Goal: Task Accomplishment & Management: Use online tool/utility

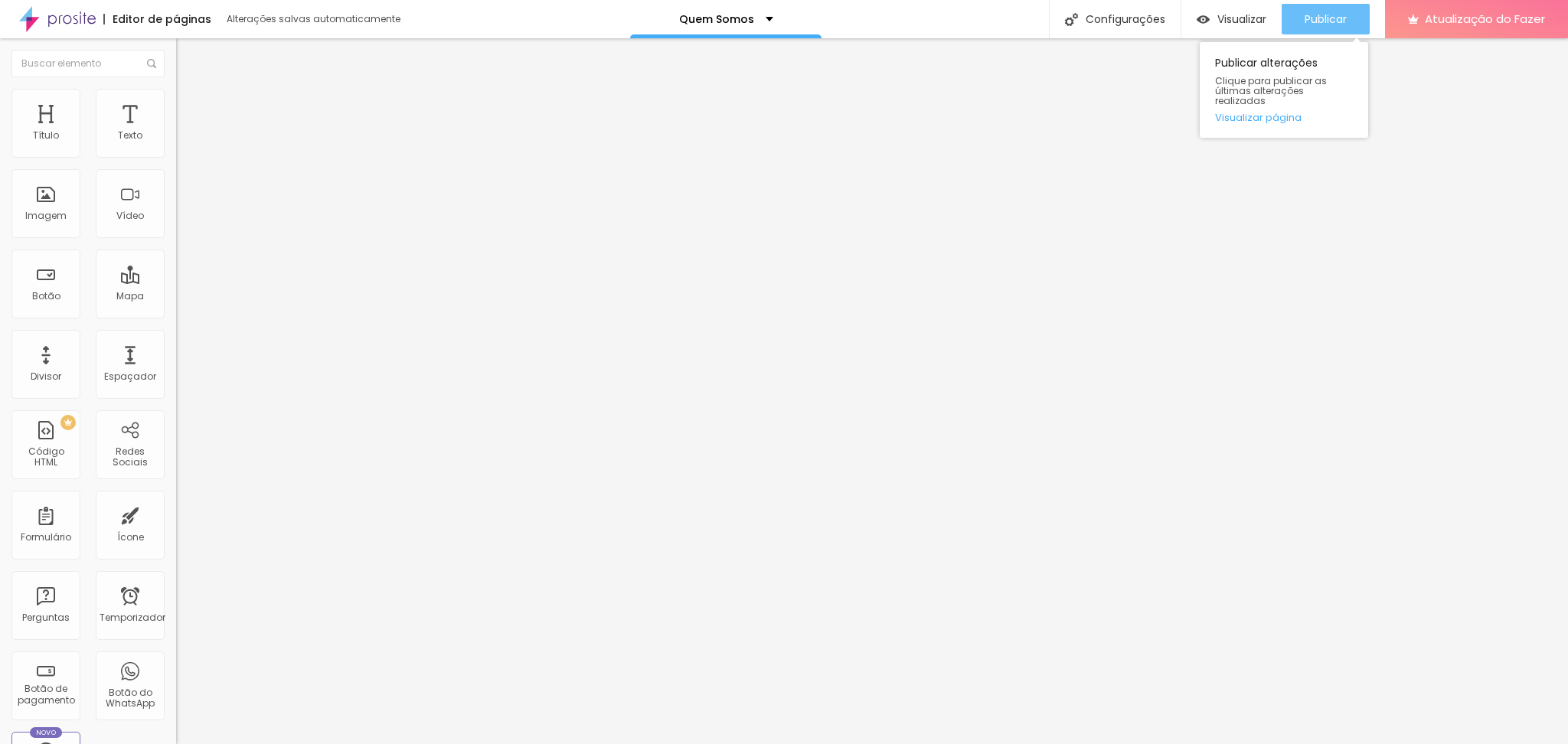
click at [1315, 23] on font "Publicar" at bounding box center [1325, 19] width 42 height 15
click at [176, 104] on li "Avançado" at bounding box center [264, 96] width 176 height 15
click at [176, 89] on li "Estilo" at bounding box center [264, 81] width 176 height 15
click at [176, 147] on button "button" at bounding box center [187, 139] width 21 height 16
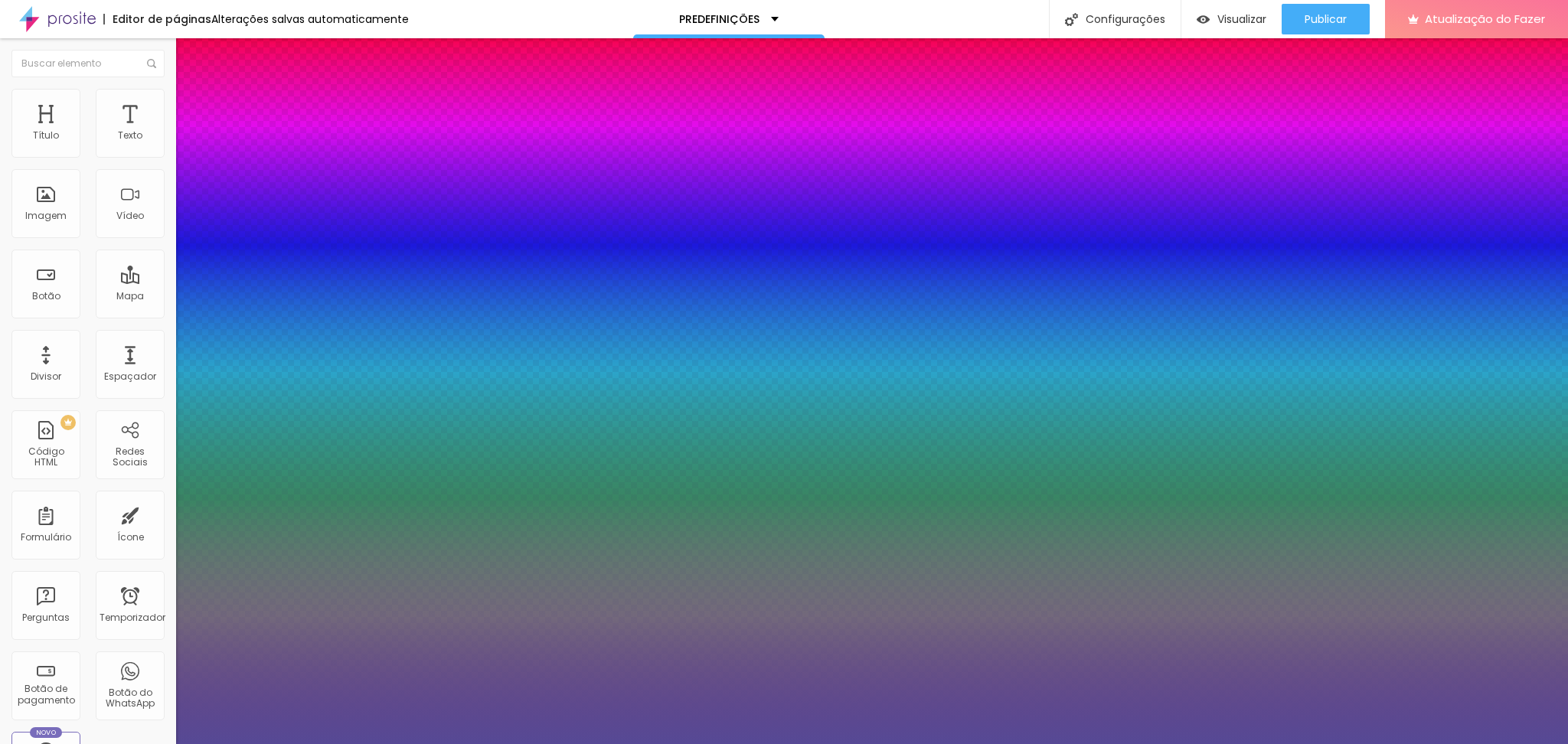
type input "1"
type input "#564995"
type input "1"
type input "#574B93"
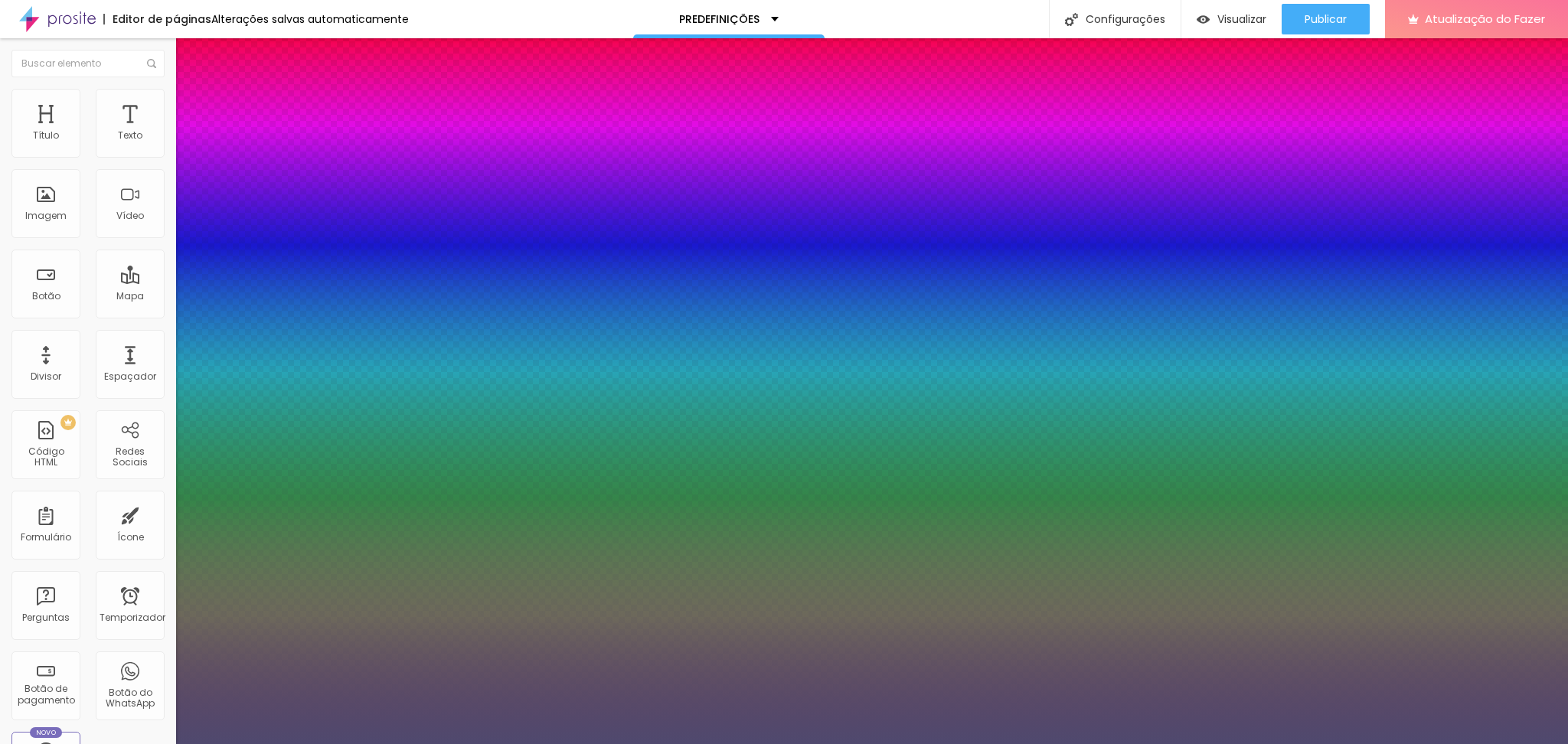
type input "1"
type input "#4F496E"
type input "1"
type input "#32303C"
type input "1"
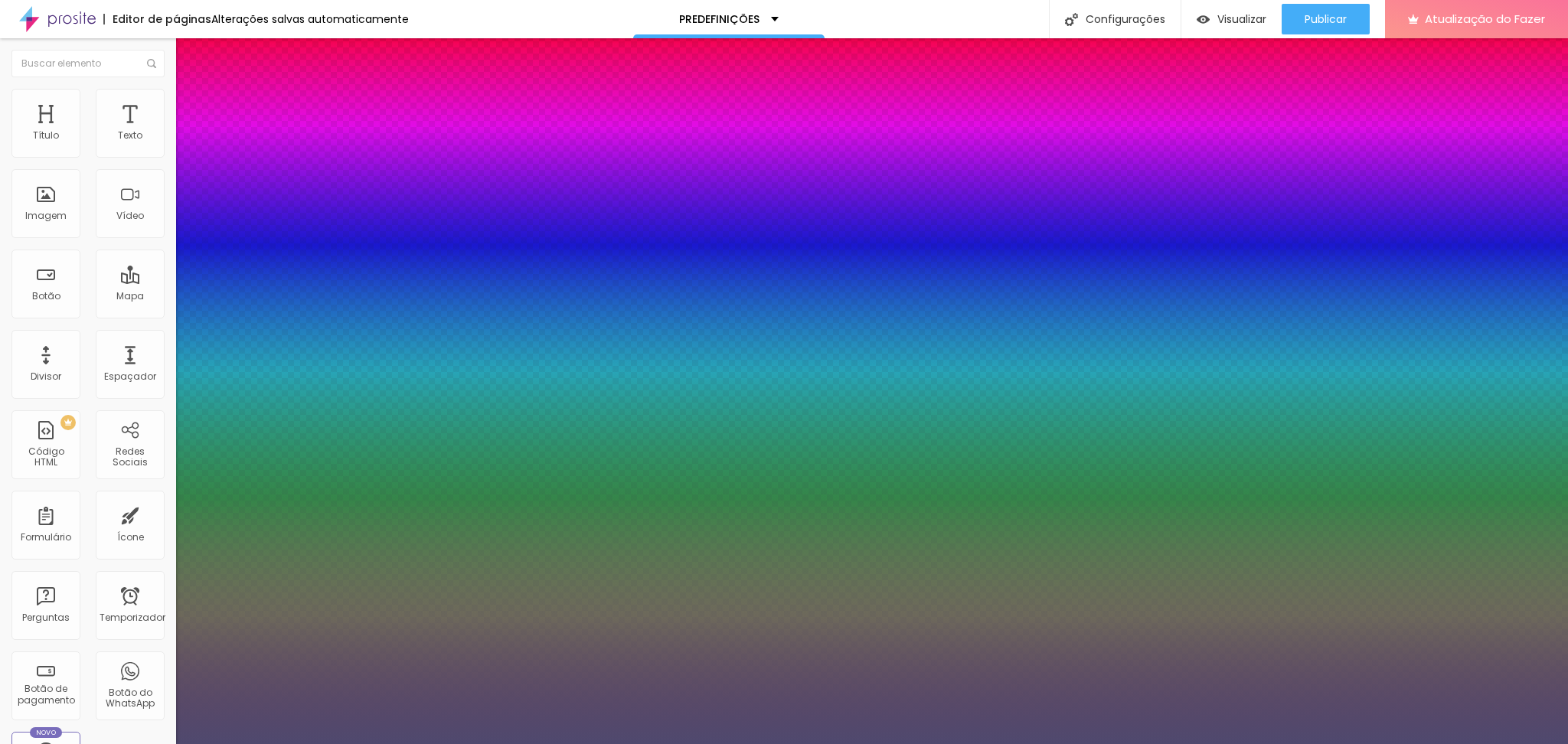
type input "#171619"
type input "1"
type input "#090909"
type input "1"
type input "#040404"
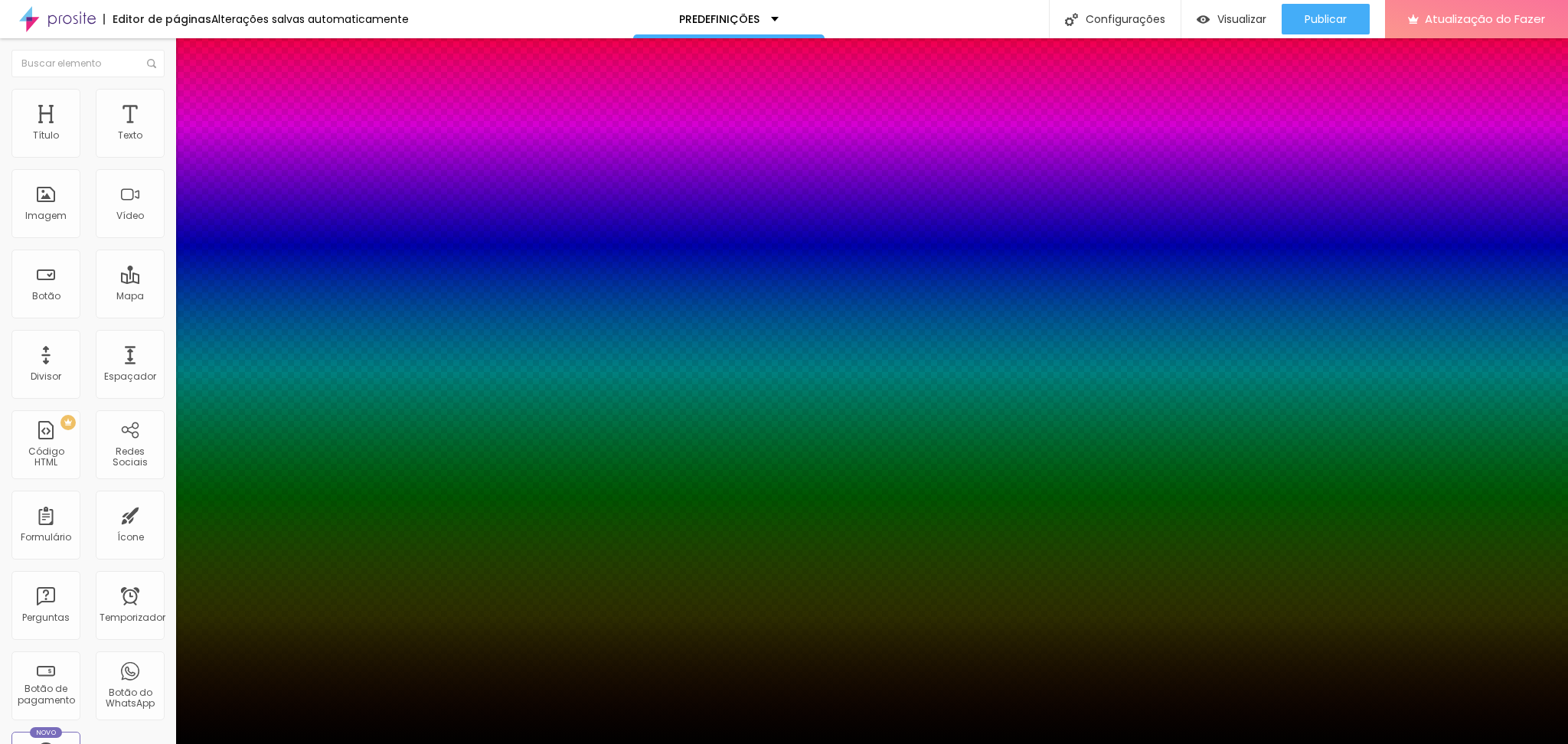
type input "1"
type input "#010101"
type input "1"
type input "#000000"
type input "1"
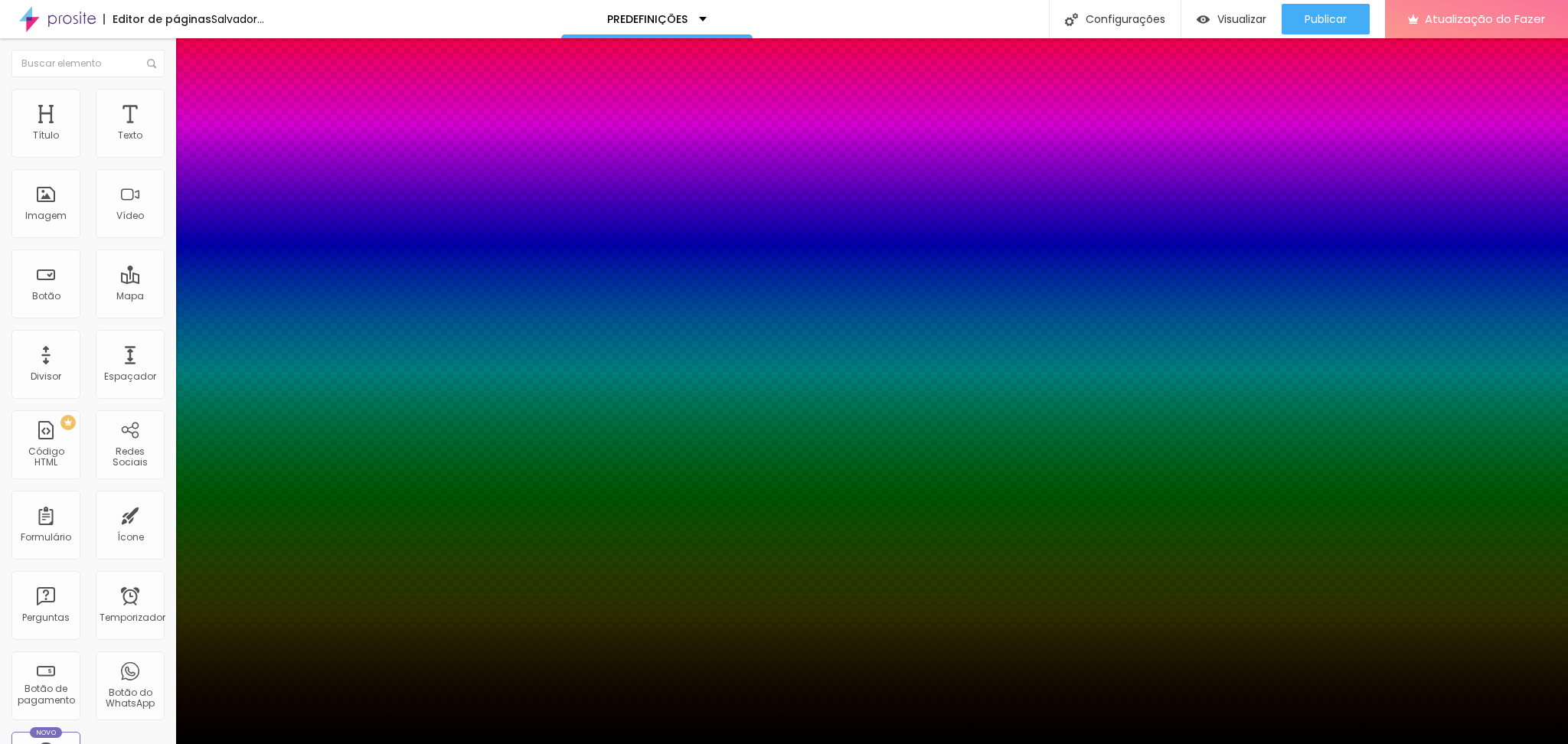
drag, startPoint x: 265, startPoint y: 463, endPoint x: 214, endPoint y: 544, distance: 95.7
click at [214, 544] on body "Editor de páginas Salvador... PREDEFINIÇÕES Configurações Configurações da pági…" at bounding box center [784, 372] width 1568 height 744
click at [862, 743] on div at bounding box center [784, 744] width 1568 height 0
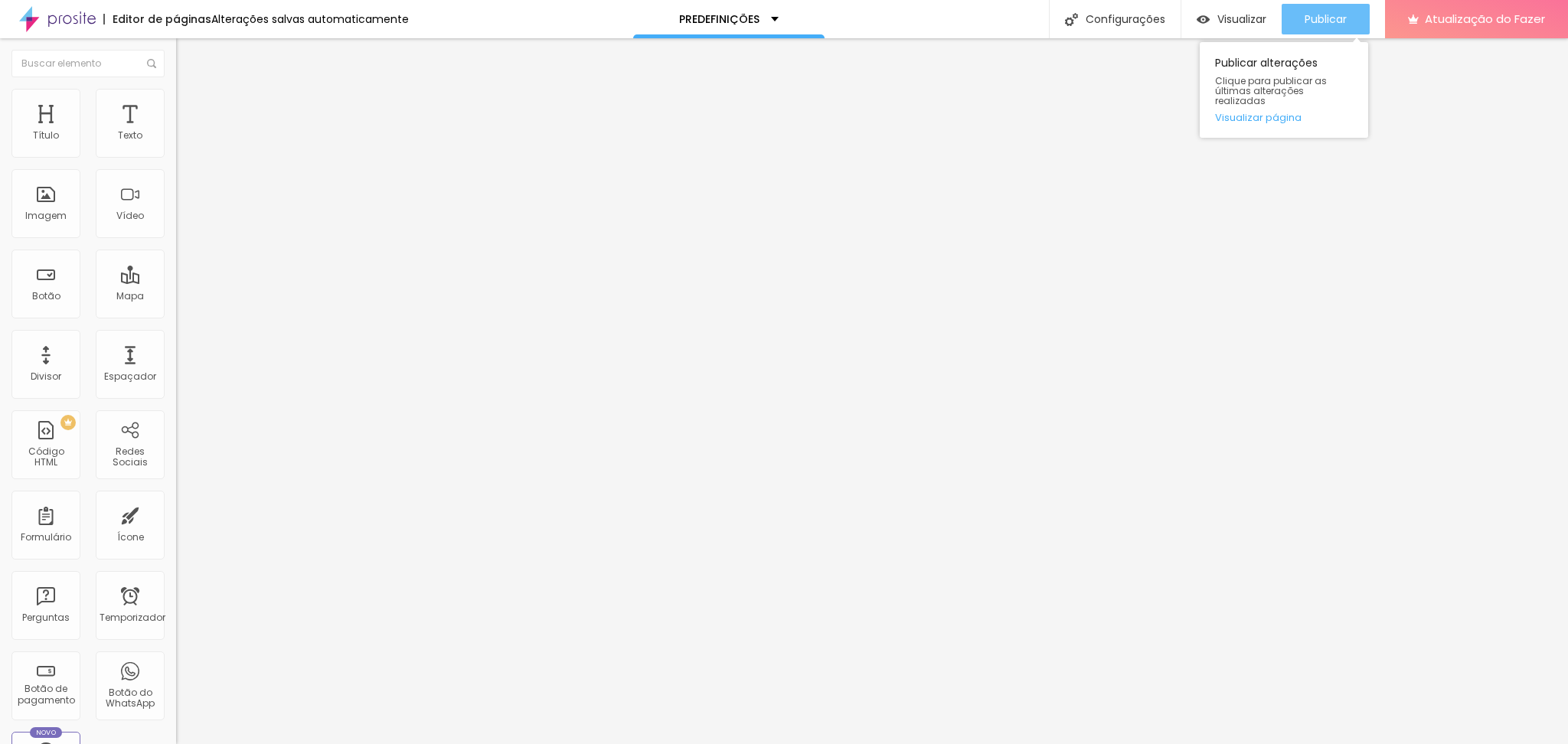
click at [1315, 22] on font "Publicar" at bounding box center [1325, 19] width 42 height 15
click at [1319, 24] on font "Publicar" at bounding box center [1325, 19] width 42 height 15
click at [1318, 13] on font "Publicar" at bounding box center [1325, 19] width 42 height 15
click at [1309, 14] on font "Publicar" at bounding box center [1325, 19] width 42 height 15
click at [1321, 12] on font "Publicar" at bounding box center [1325, 19] width 42 height 15
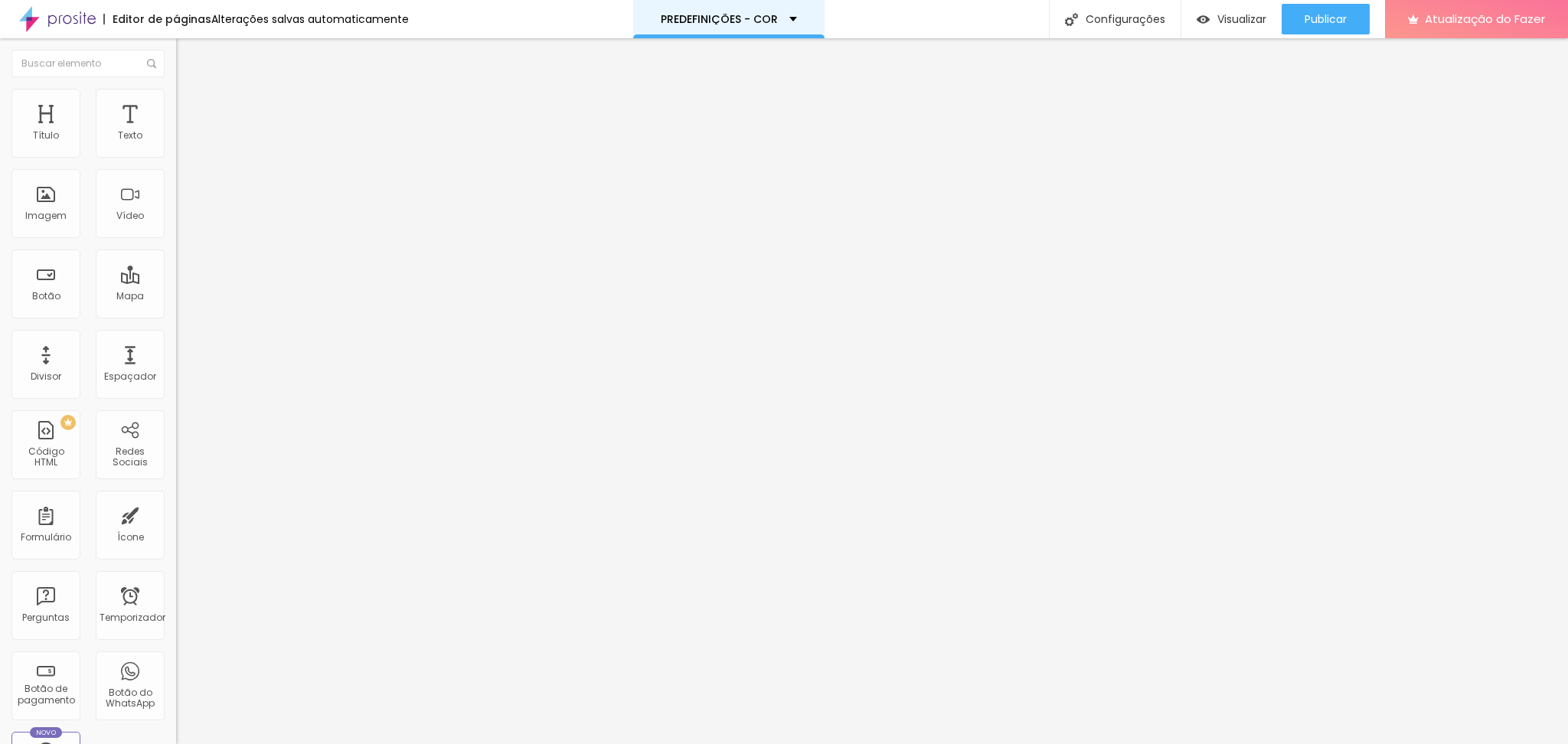
click at [751, 18] on font "PREDEFINIÇÕES - COR" at bounding box center [719, 19] width 117 height 15
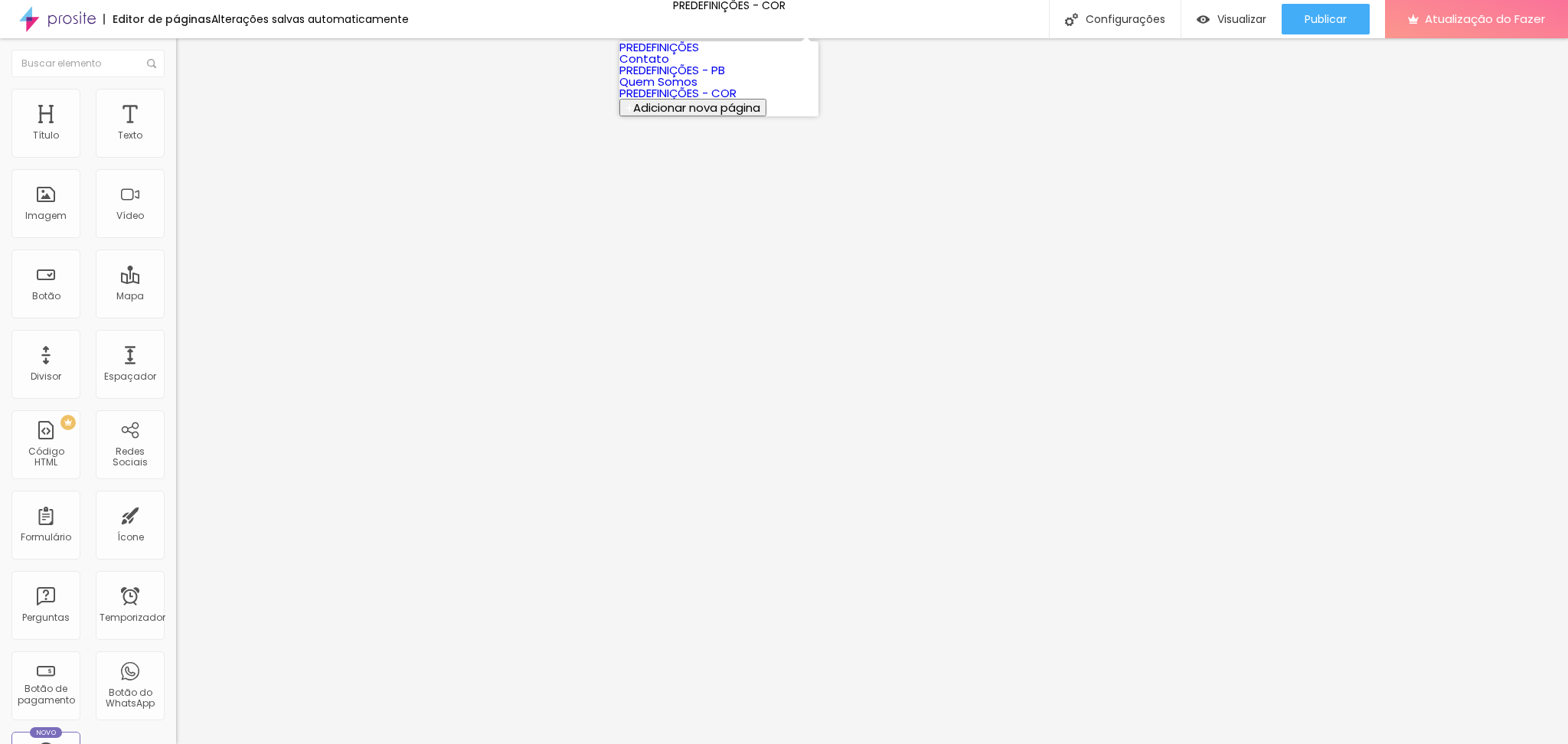
click at [699, 50] on font "PREDEFINIÇÕES" at bounding box center [660, 47] width 80 height 16
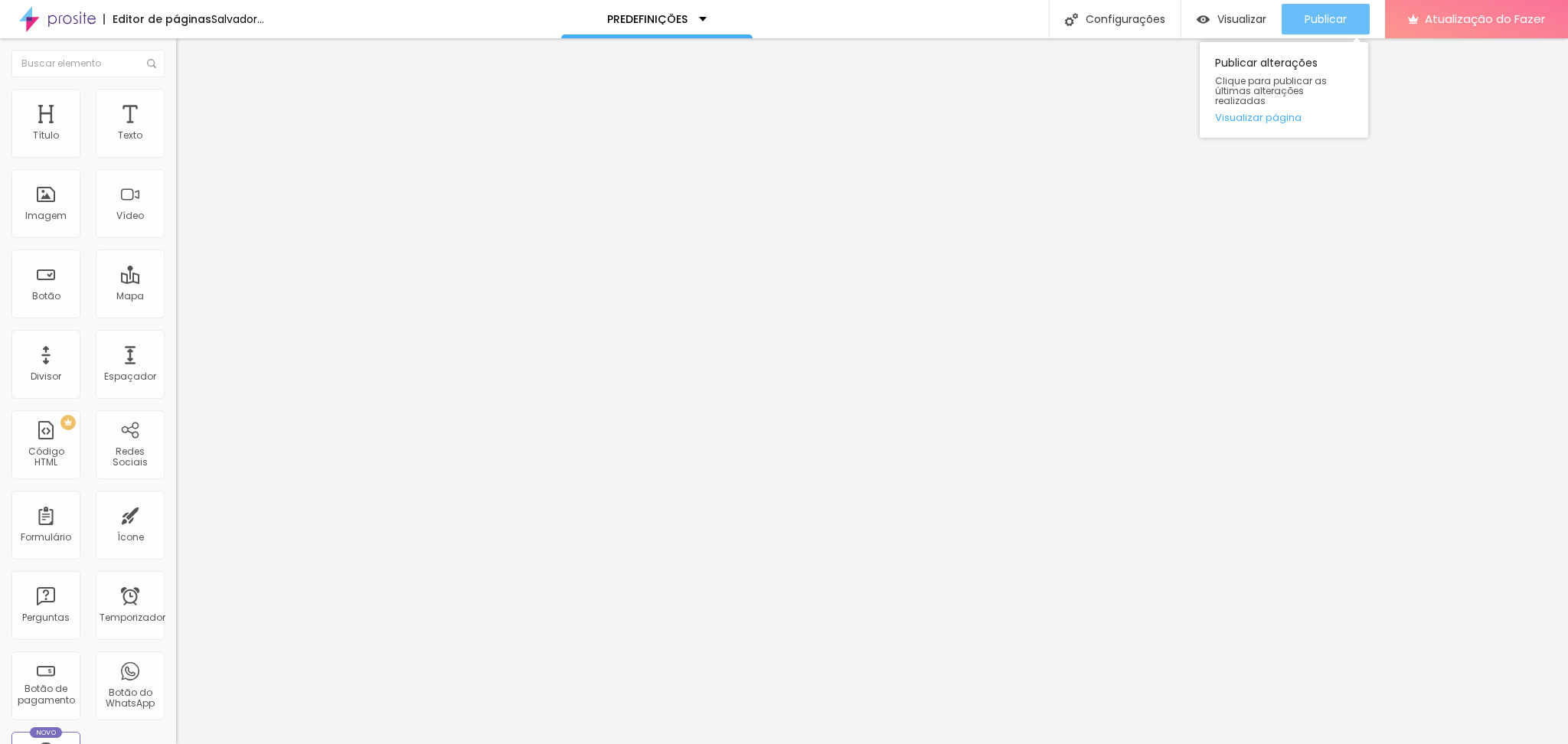
click at [1311, 14] on font "Publicar" at bounding box center [1325, 19] width 42 height 15
click at [1303, 17] on button "Publicar" at bounding box center [1325, 19] width 88 height 31
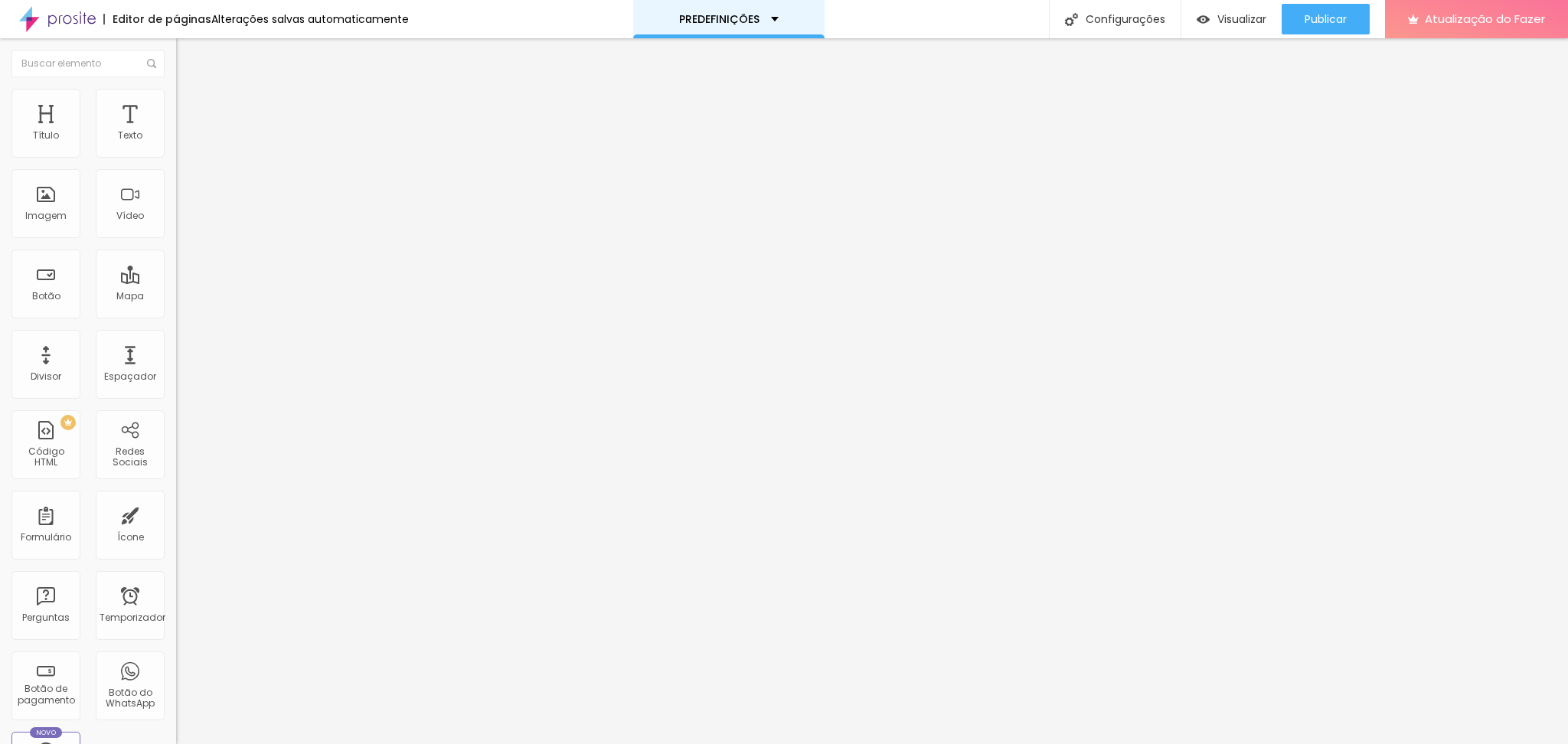
click at [763, 10] on div "PREDEFINIÇÕES" at bounding box center [729, 19] width 192 height 38
click at [463, 12] on div "Editor de páginas Alterações salvas automaticamente PREDEFINIÇÕES Configurações…" at bounding box center [784, 19] width 1568 height 38
click at [773, 27] on div "PREDEFINIÇÕES" at bounding box center [729, 19] width 192 height 38
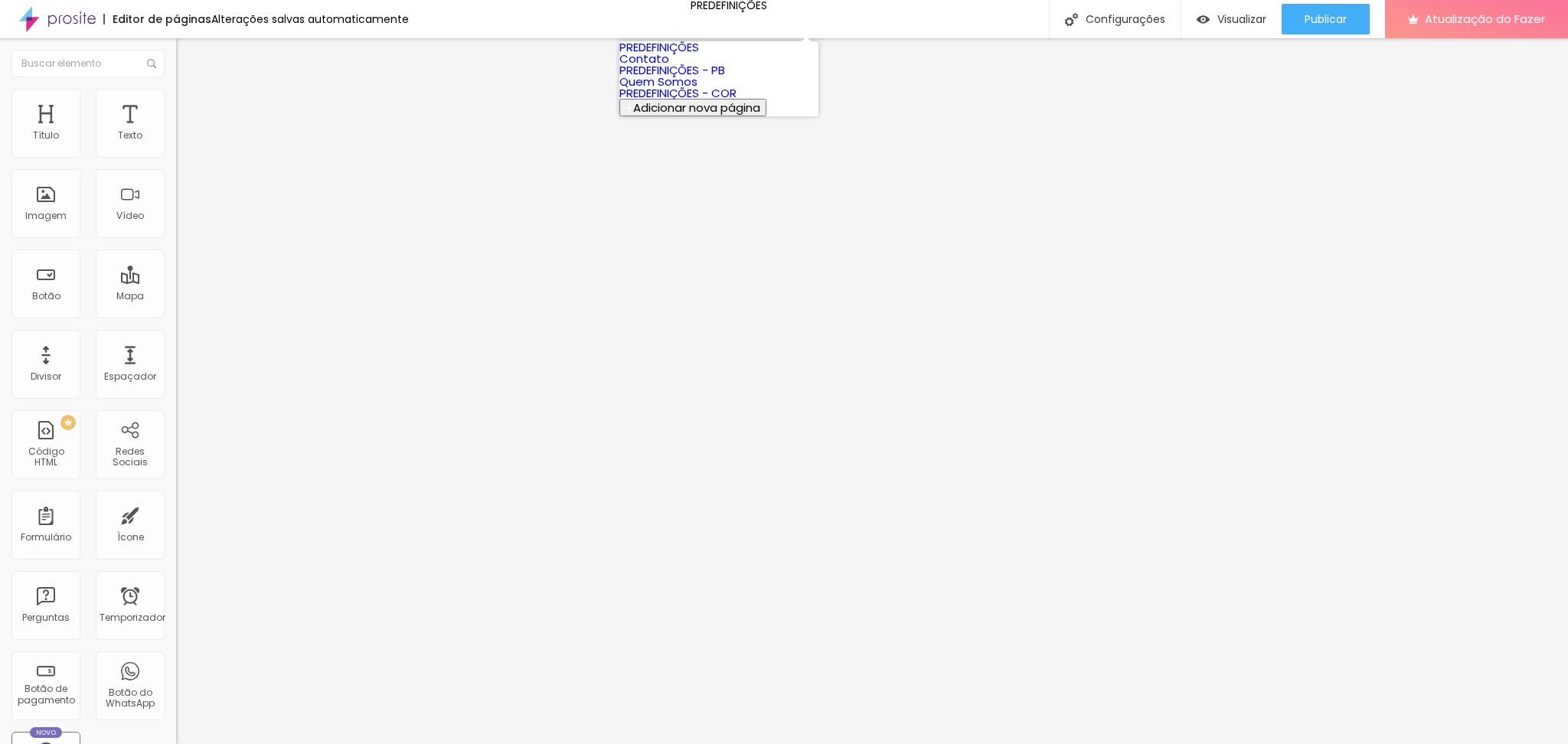
click at [670, 67] on link "Contato" at bounding box center [645, 59] width 50 height 16
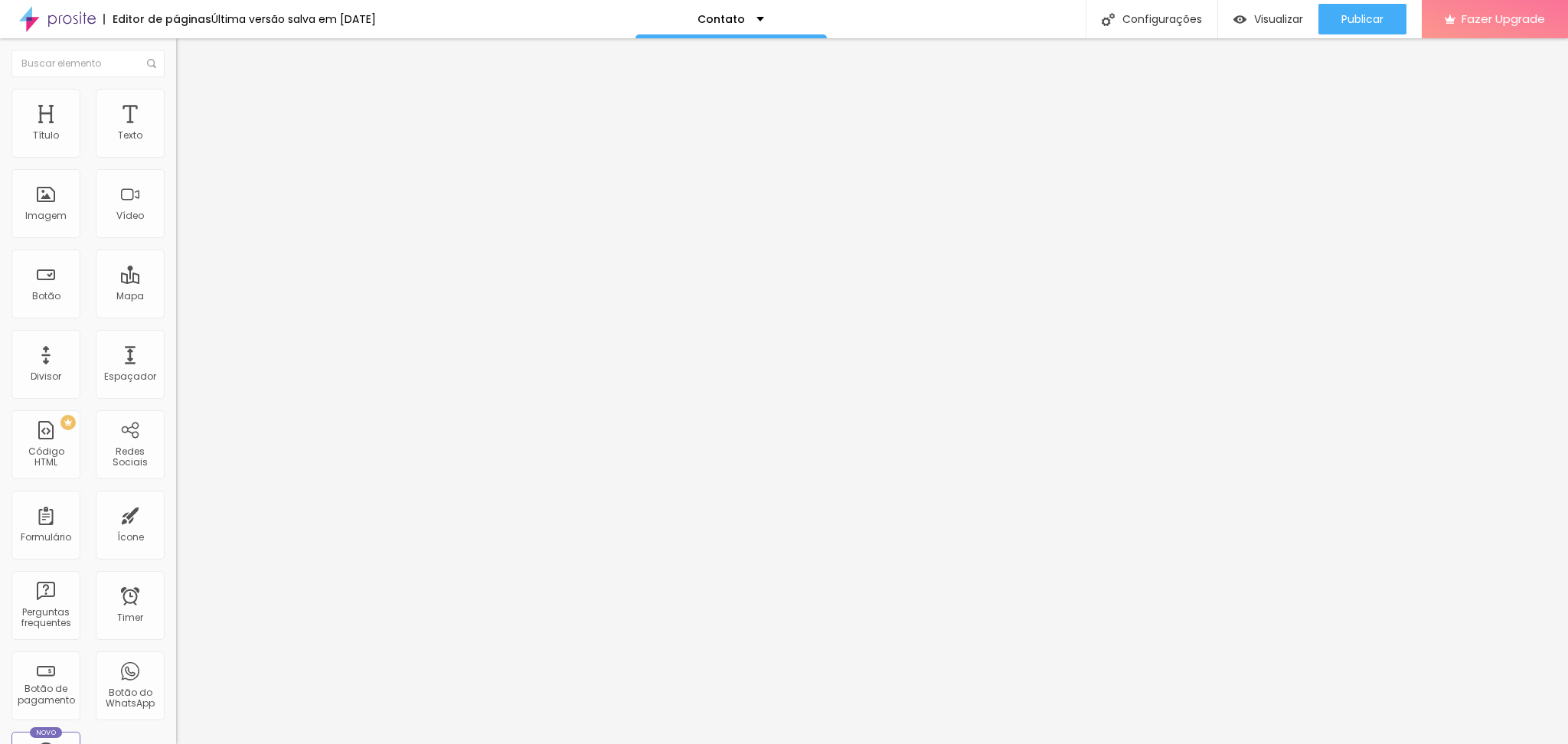
click at [72, 12] on img at bounding box center [58, 19] width 76 height 38
